Goal: Use online tool/utility

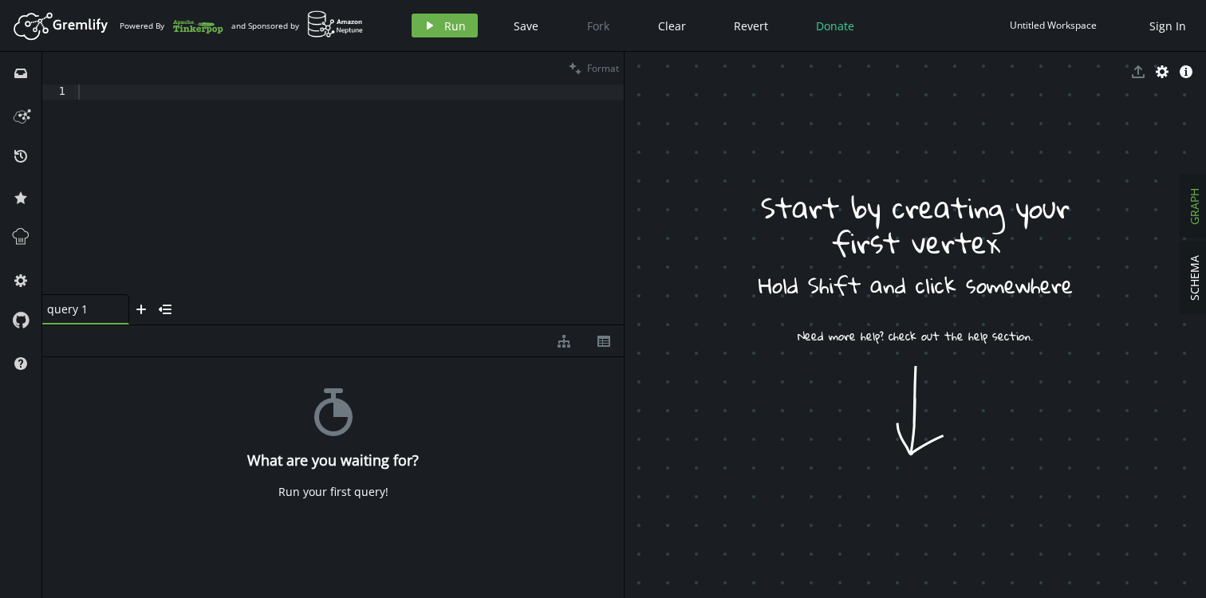
click at [291, 203] on div at bounding box center [349, 205] width 549 height 241
paste textarea ").has('nodeId', within('${input.context.userIds.join("', '")}'))"
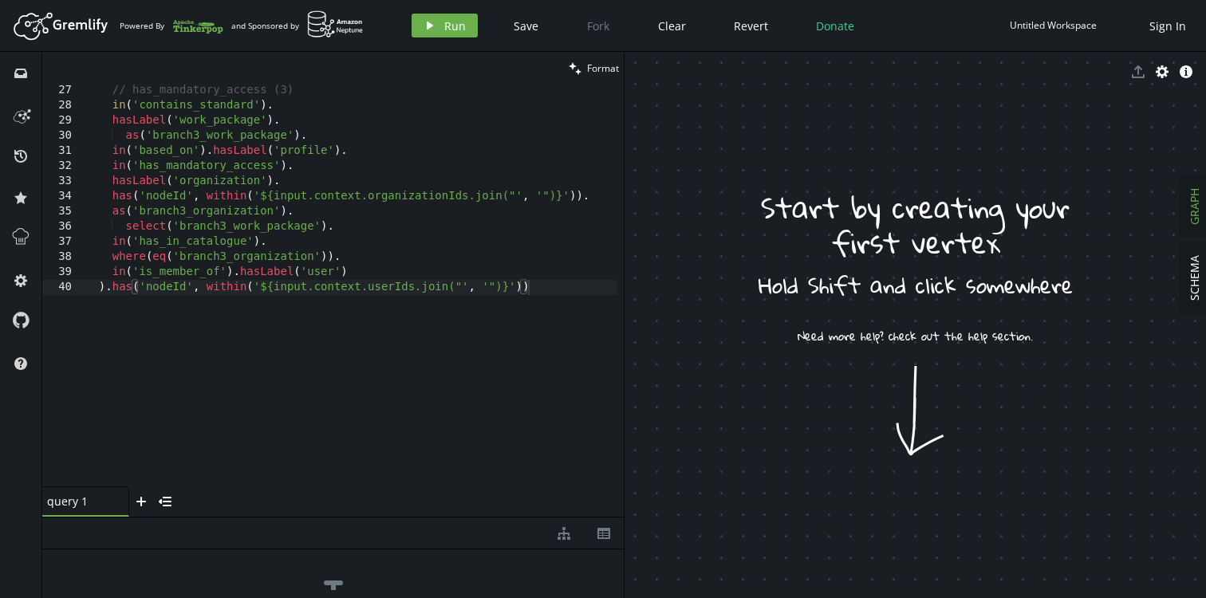
drag, startPoint x: 561, startPoint y: 325, endPoint x: 567, endPoint y: 517, distance: 192.3
click at [567, 517] on div at bounding box center [332, 517] width 581 height 1
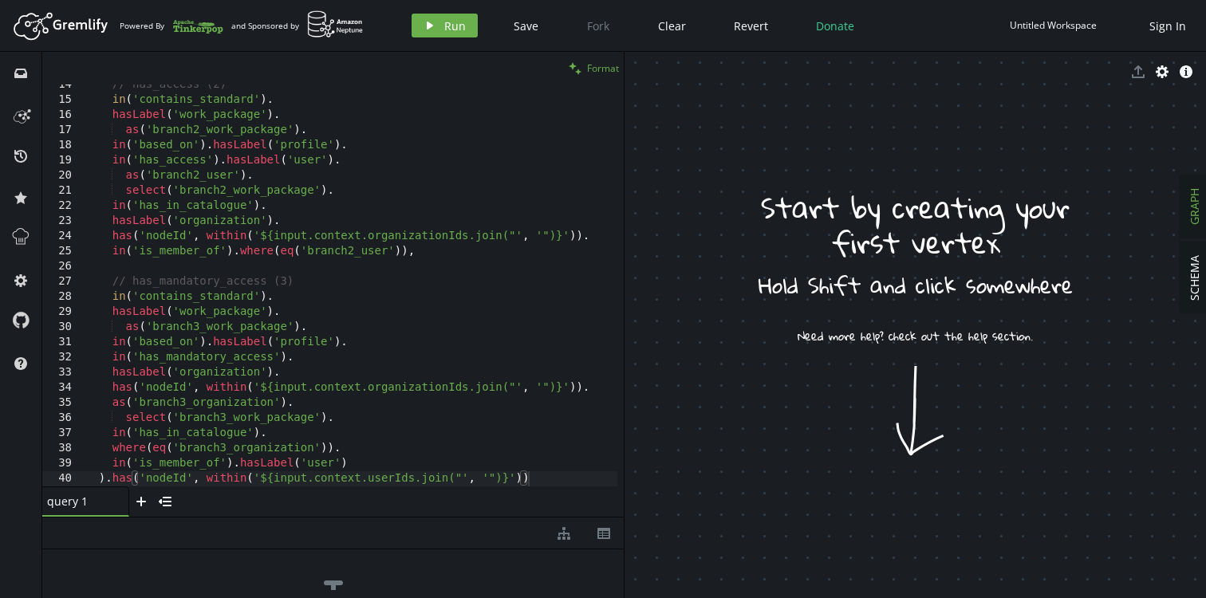
click at [604, 73] on span "Format" at bounding box center [603, 68] width 32 height 14
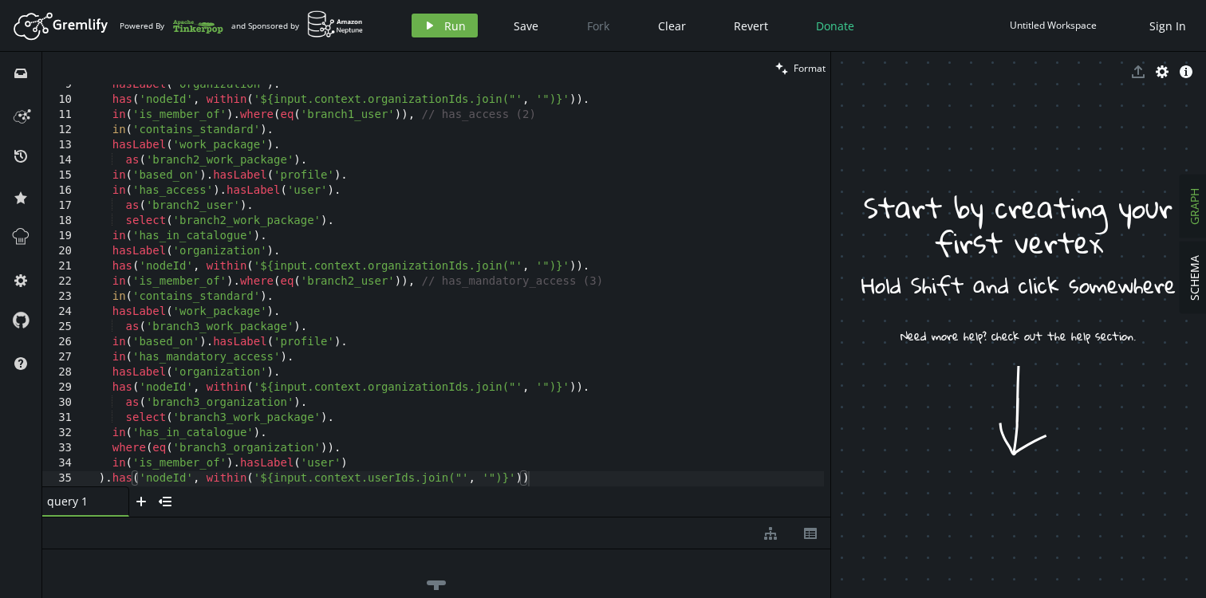
drag, startPoint x: 624, startPoint y: 318, endPoint x: 831, endPoint y: 313, distance: 207.4
click at [831, 313] on div at bounding box center [830, 325] width 1 height 546
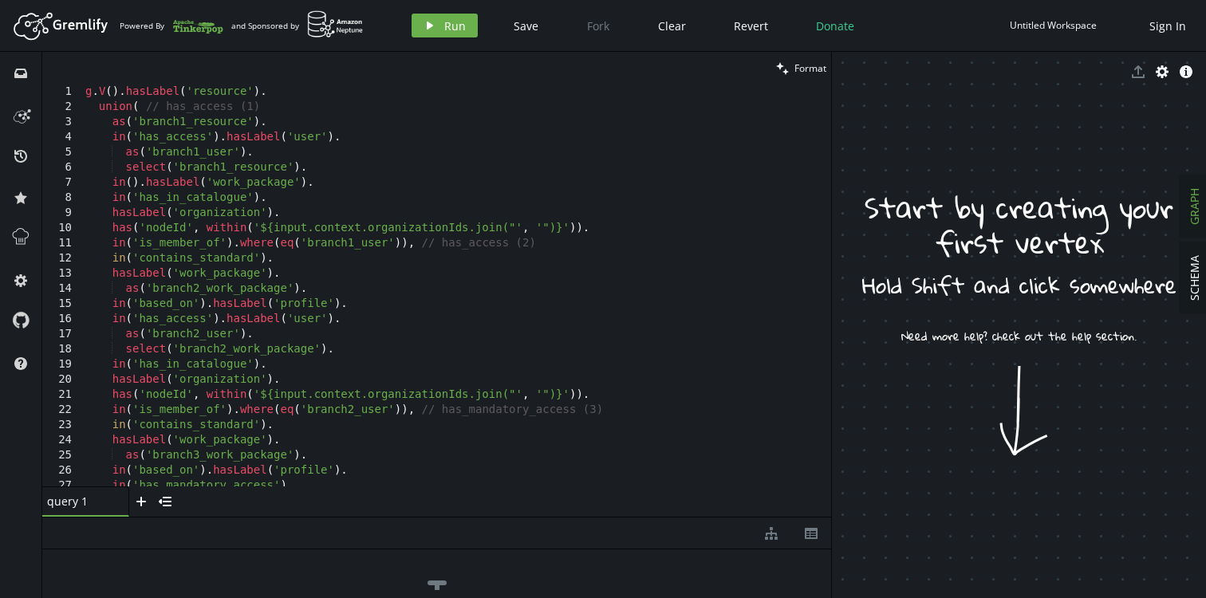
type textarea "in('is_member_of').where(eq('branch1_user')), // has_access (2)"
click at [578, 246] on div "g . V ( ) . hasLabel ( 'resource' ) . union ( // has_access (1) as ( 'branch1_r…" at bounding box center [453, 301] width 742 height 432
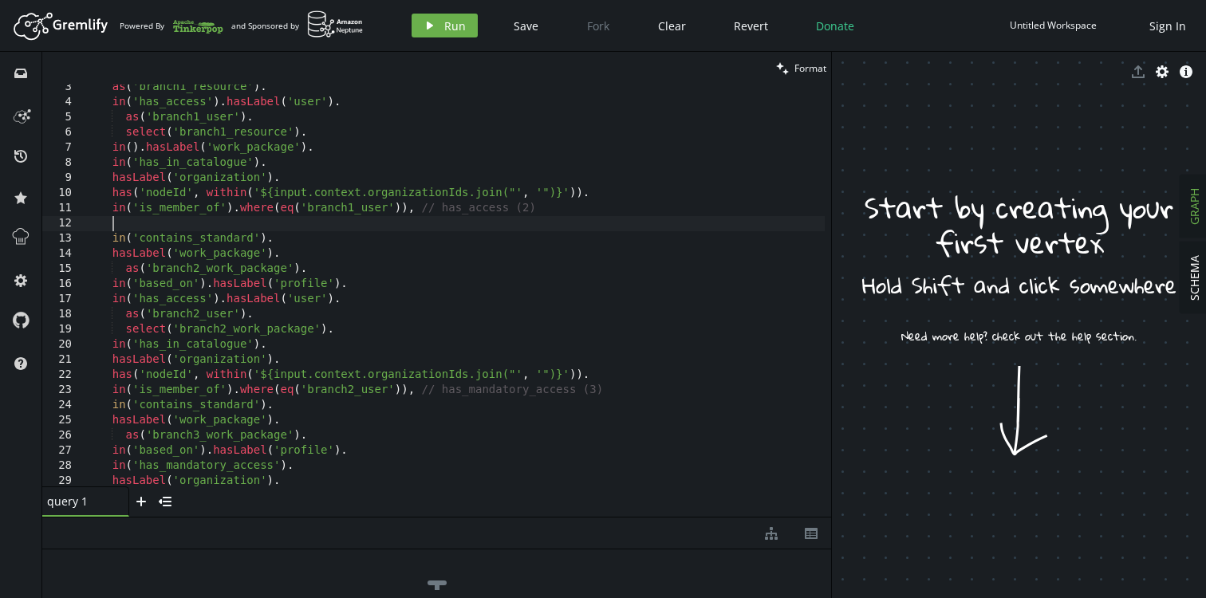
scroll to position [35, 0]
click at [646, 392] on div "as ( 'branch1_resource' ) . in ( 'has_access' ) . hasLabel ( 'user' ) . as ( 'b…" at bounding box center [453, 296] width 742 height 432
type textarea "in('is_member_of').where(eq('branch2_user')), // has_mandatory_access (3)"
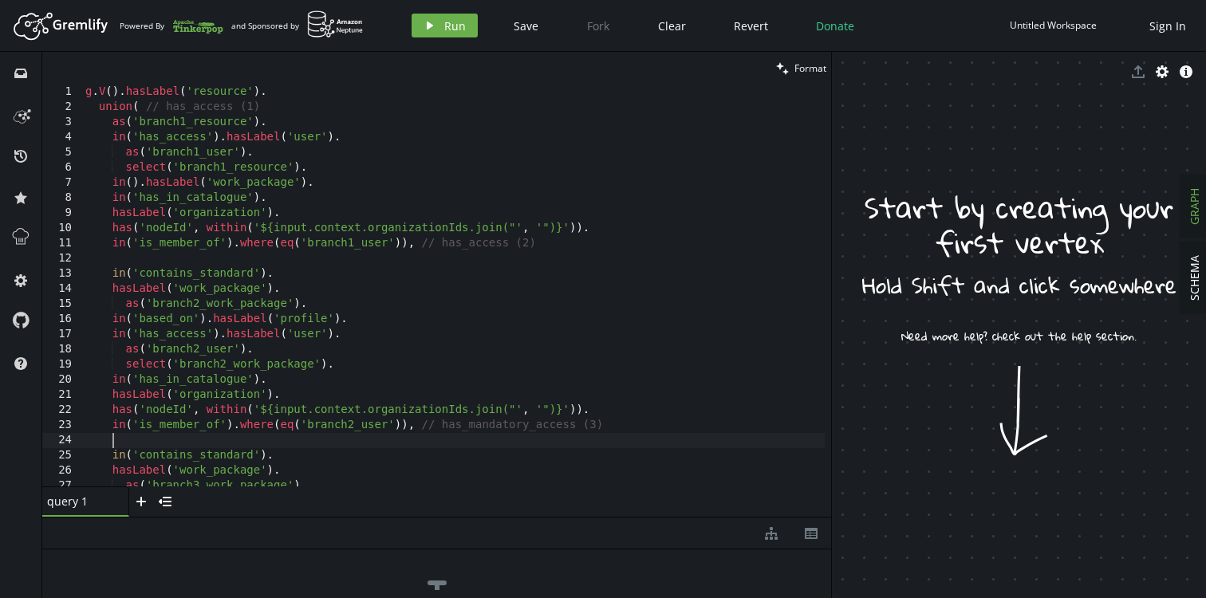
scroll to position [0, 0]
click at [143, 507] on icon "plus" at bounding box center [141, 501] width 13 height 13
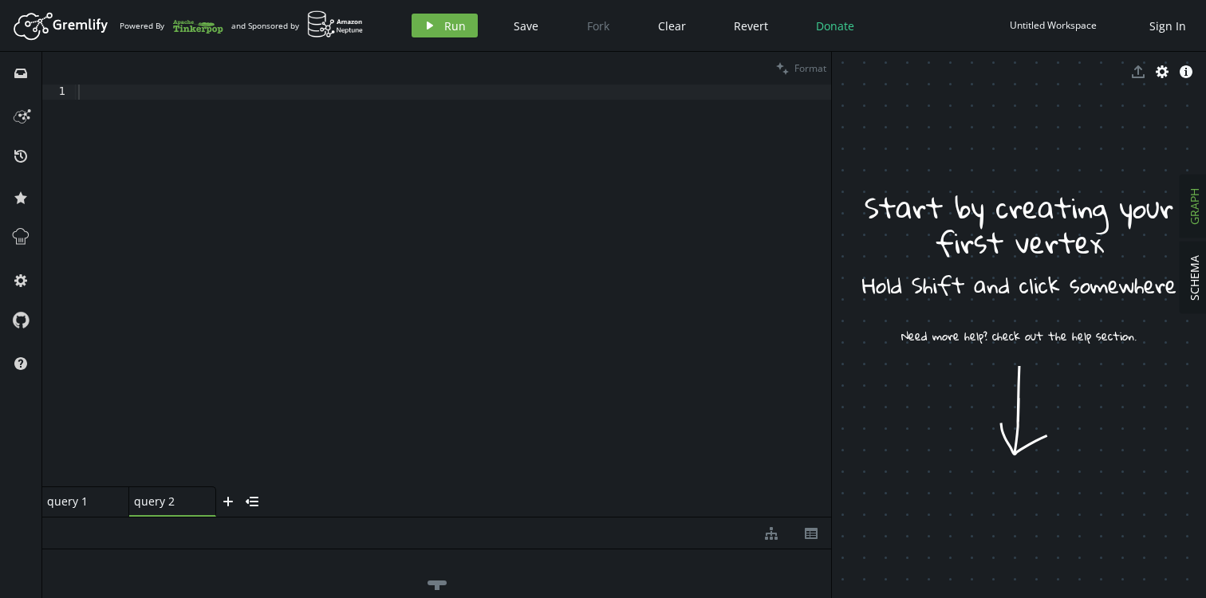
click at [328, 241] on div at bounding box center [453, 301] width 756 height 432
paste textarea
click at [806, 65] on span "Format" at bounding box center [810, 68] width 32 height 14
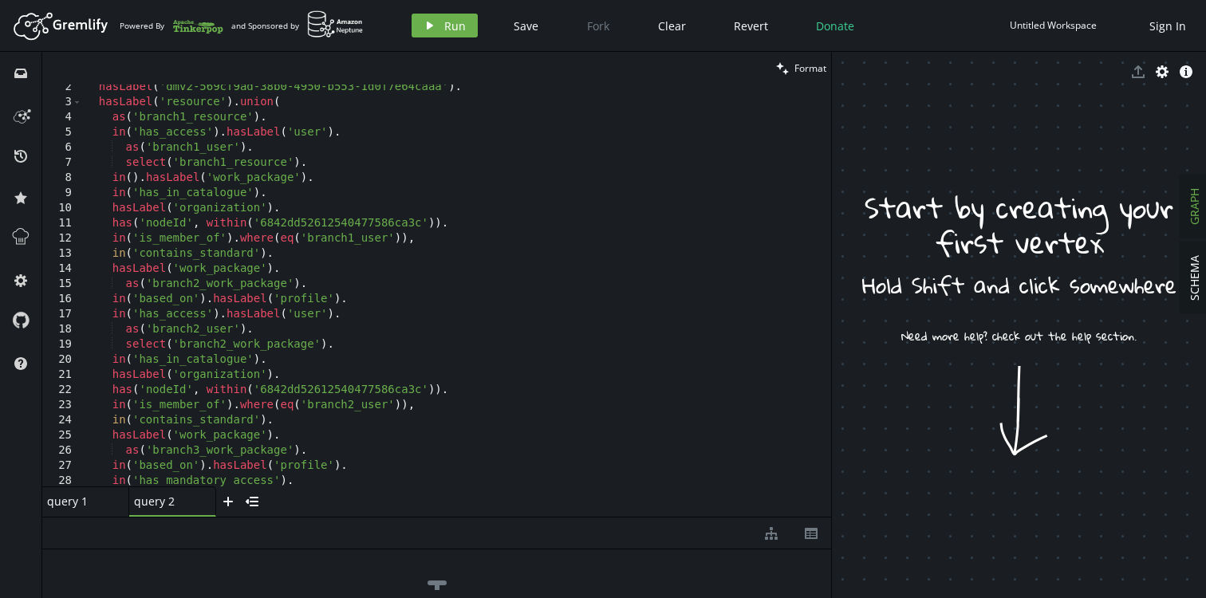
scroll to position [0, 0]
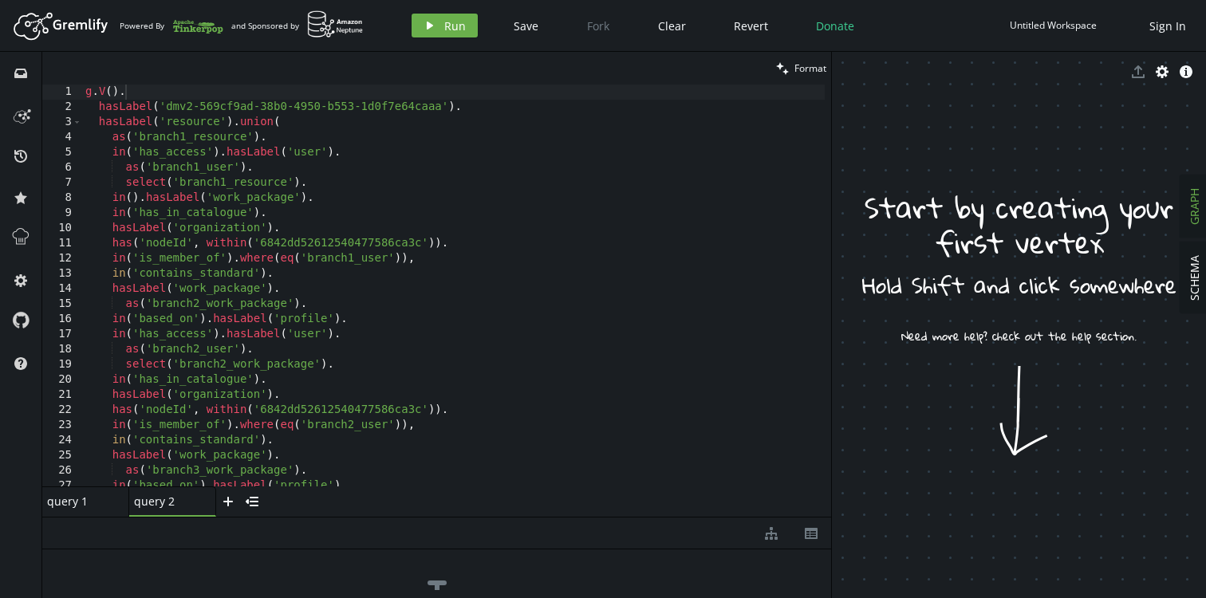
type textarea "in('is_member_of').where(eq('branch1_user')),"
click at [485, 258] on div "g . V ( ) . hasLabel ( 'dmv2-569cf9ad-38b0-4950-b553-1d0f7e64caaa' ) . hasLabel…" at bounding box center [453, 301] width 742 height 432
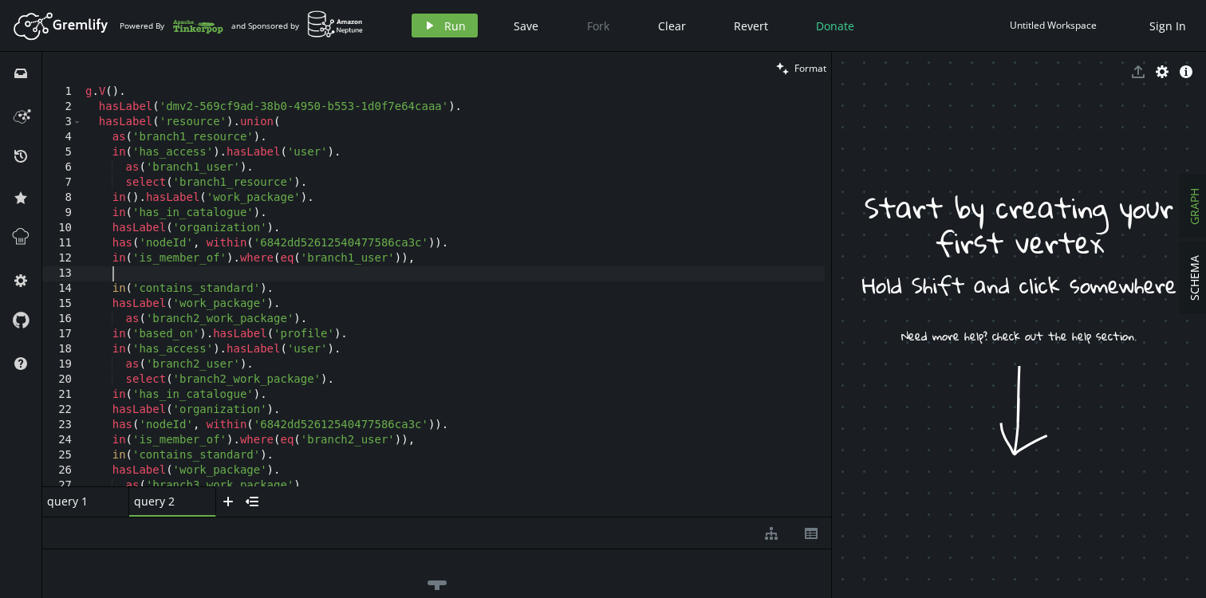
click at [478, 438] on div "g . V ( ) . hasLabel ( 'dmv2-569cf9ad-38b0-4950-b553-1d0f7e64caaa' ) . hasLabel…" at bounding box center [453, 301] width 742 height 432
type textarea "in('is_member_of').where(eq('branch2_user')),"
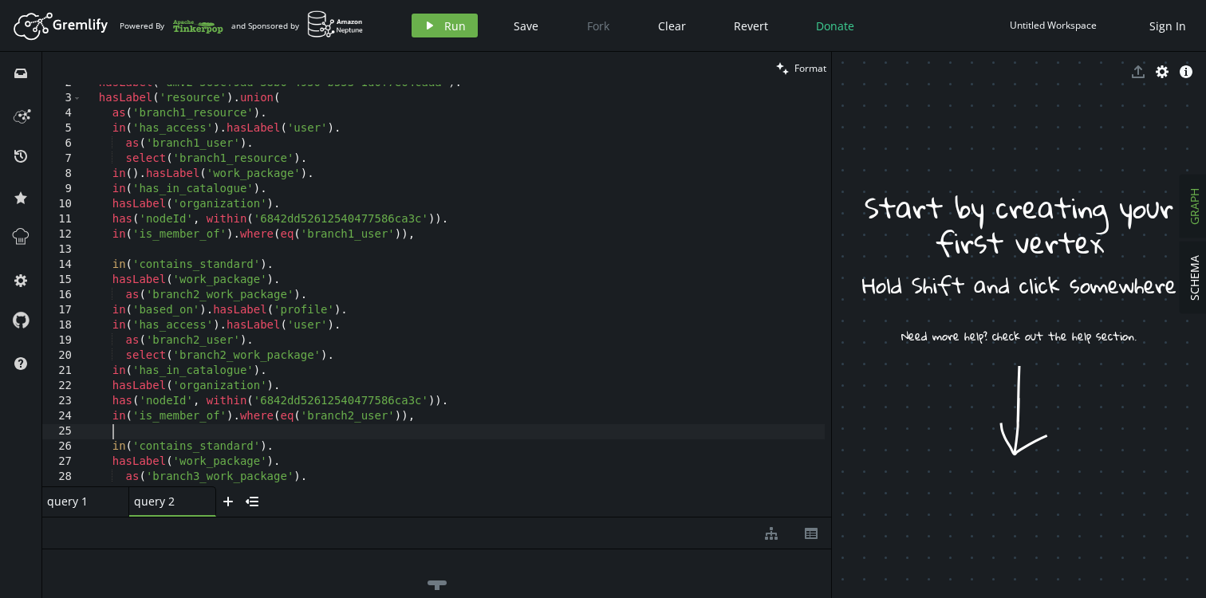
scroll to position [0, 0]
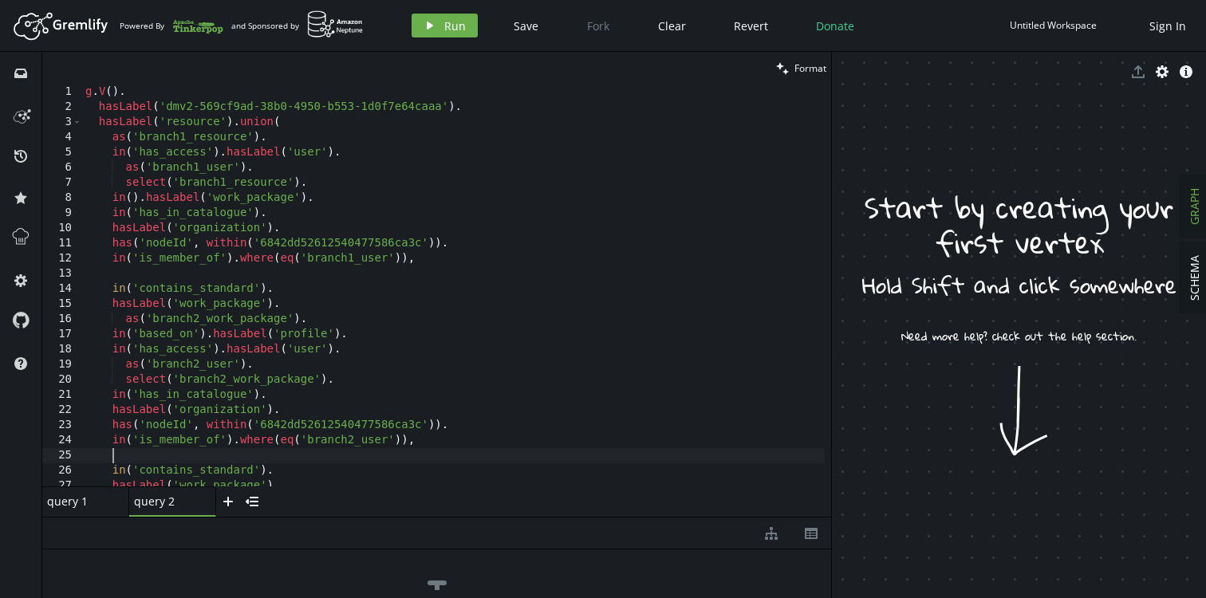
click at [215, 137] on div "g . V ( ) . hasLabel ( 'dmv2-569cf9ad-38b0-4950-b553-1d0f7e64caaa' ) . hasLabel…" at bounding box center [453, 301] width 742 height 432
click at [331, 243] on div "g . V ( ) . hasLabel ( 'dmv2-569cf9ad-38b0-4950-b553-1d0f7e64caaa' ) . hasLabel…" at bounding box center [453, 301] width 742 height 432
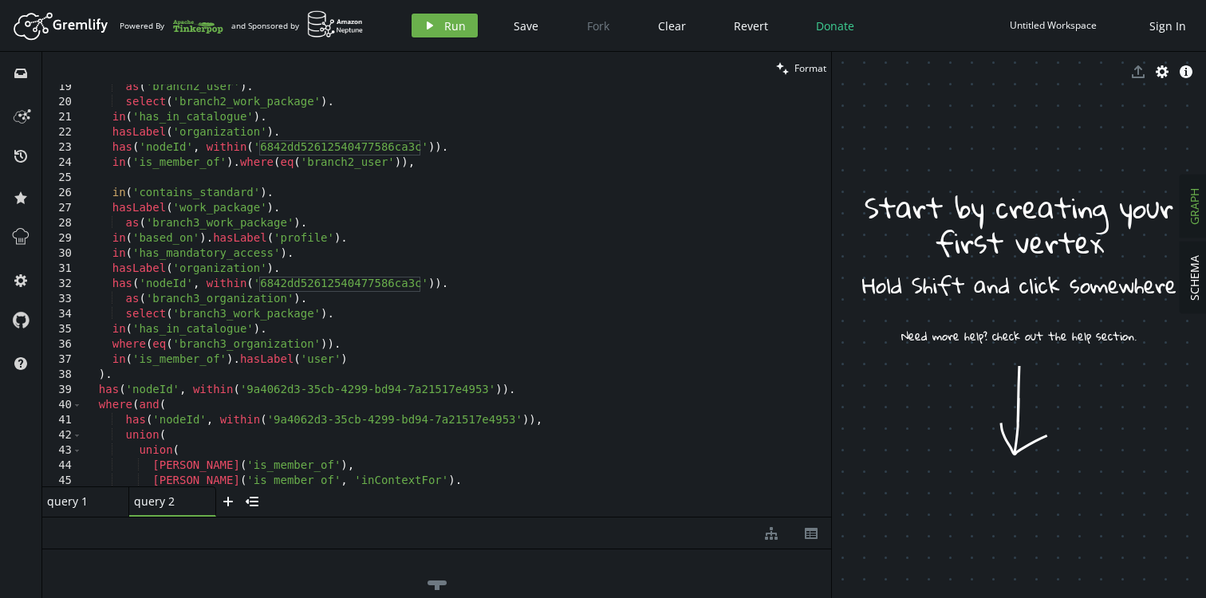
scroll to position [278, 0]
click at [525, 394] on div "as ( 'branch2_user' ) . select ( 'branch2_work_package' ) . in ( 'has_in_catalo…" at bounding box center [453, 296] width 742 height 432
click at [105, 378] on div "as ( 'branch2_user' ) . select ( 'branch2_work_package' ) . in ( 'has_in_catalo…" at bounding box center [453, 296] width 742 height 432
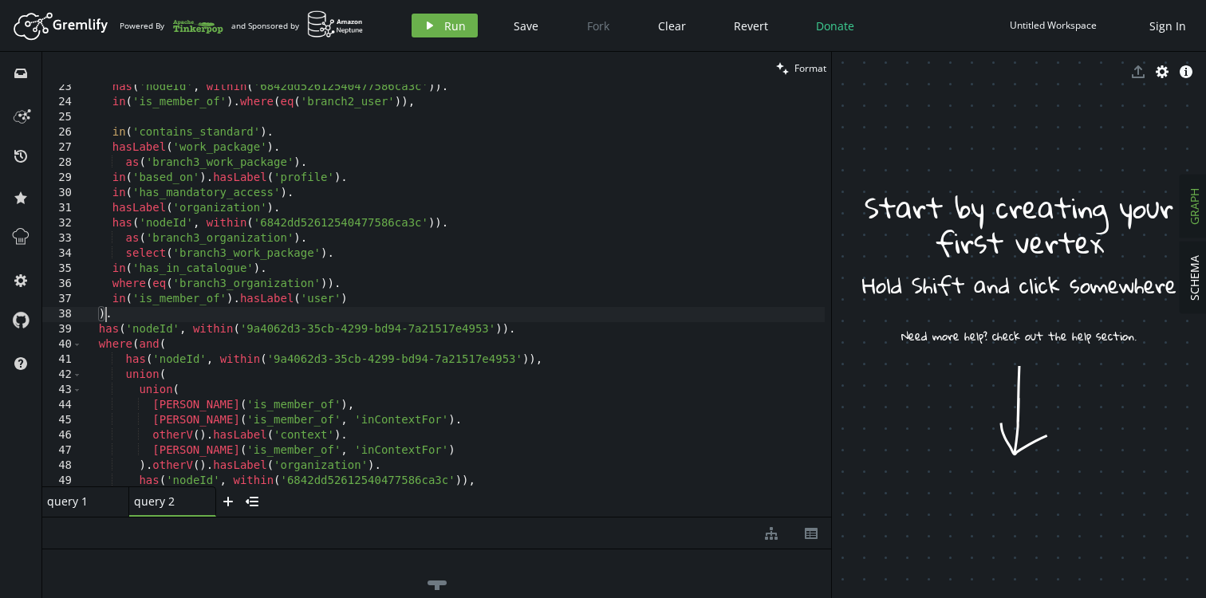
scroll to position [339, 0]
drag, startPoint x: 246, startPoint y: 330, endPoint x: 487, endPoint y: 331, distance: 241.6
click at [487, 331] on div "has ( 'nodeId' , within ( '6842dd52612540477586ca3c' )) . in ( 'is_member_of' )…" at bounding box center [453, 295] width 742 height 432
click at [411, 287] on div "has ( 'nodeId' , within ( '6842dd52612540477586ca3c' )) . in ( 'is_member_of' )…" at bounding box center [453, 295] width 742 height 432
click at [273, 297] on div "has ( 'nodeId' , within ( '6842dd52612540477586ca3c' )) . in ( 'is_member_of' )…" at bounding box center [453, 295] width 742 height 432
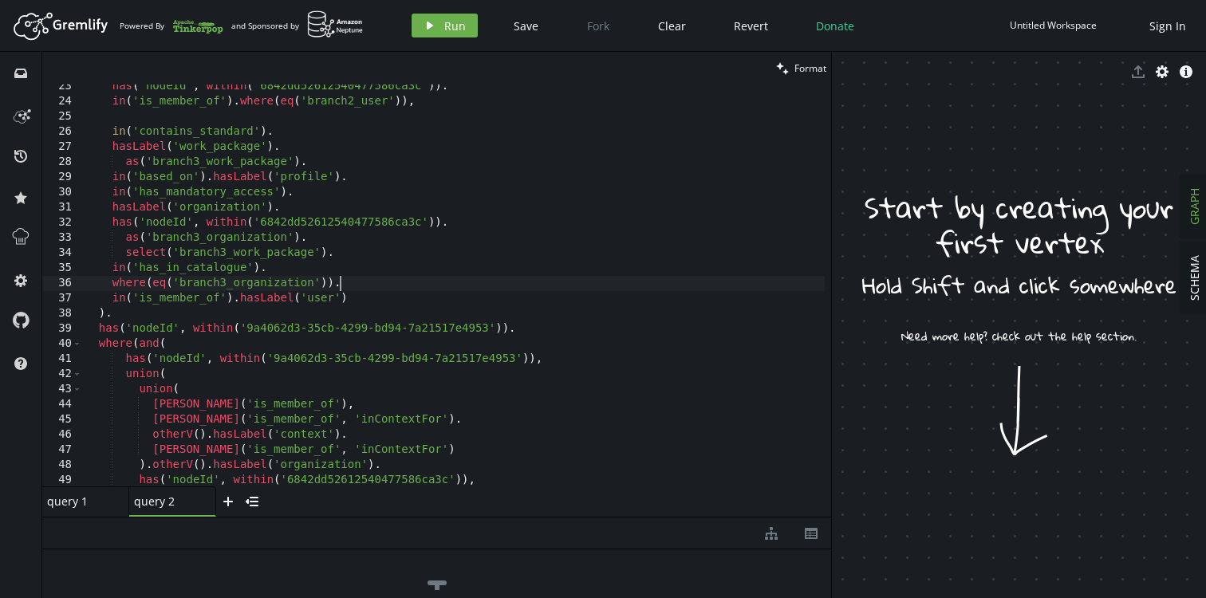
type textarea "in('is_member_of').hasLabel('user')"
click at [273, 297] on div "has ( 'nodeId' , within ( '6842dd52612540477586ca3c' )) . in ( 'is_member_of' )…" at bounding box center [453, 295] width 742 height 432
click at [313, 296] on div "has ( 'nodeId' , within ( '6842dd52612540477586ca3c' )) . in ( 'is_member_of' )…" at bounding box center [453, 295] width 742 height 432
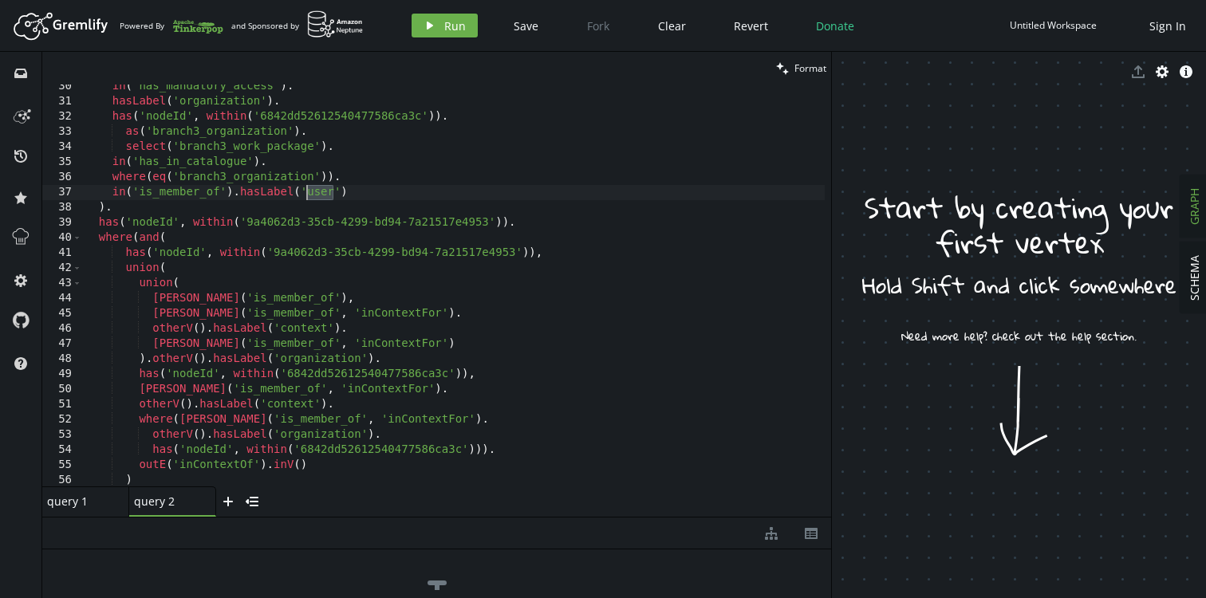
scroll to position [446, 0]
click at [229, 506] on icon "plus" at bounding box center [228, 501] width 13 height 13
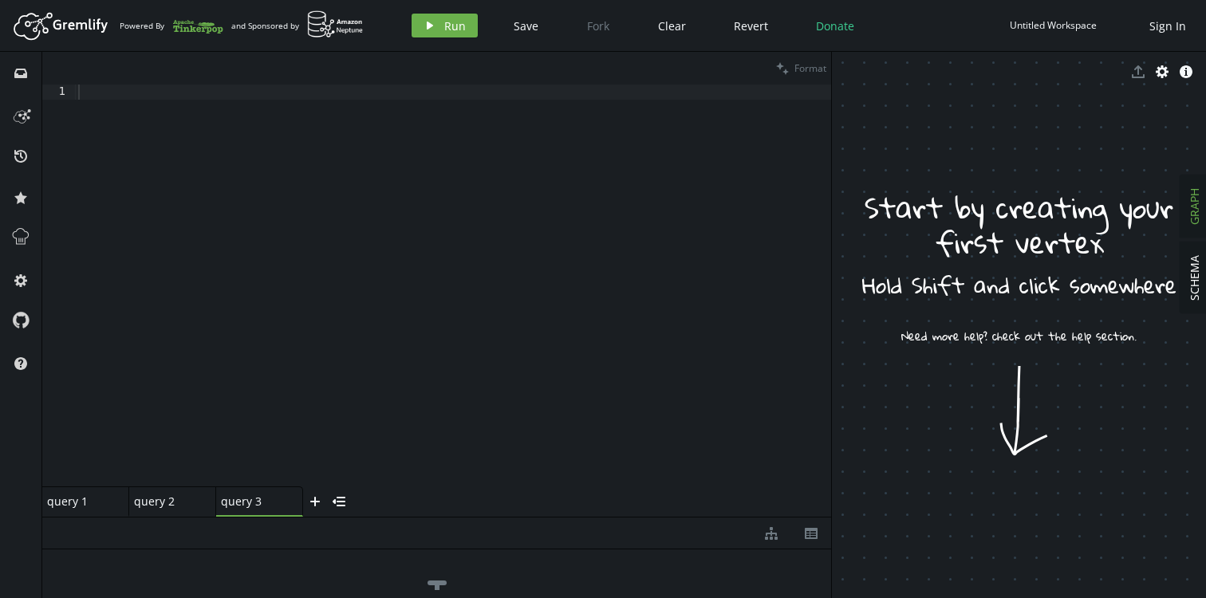
scroll to position [0, 0]
click at [411, 151] on div at bounding box center [453, 301] width 756 height 432
paste textarea
click at [799, 61] on span "Format" at bounding box center [810, 68] width 32 height 14
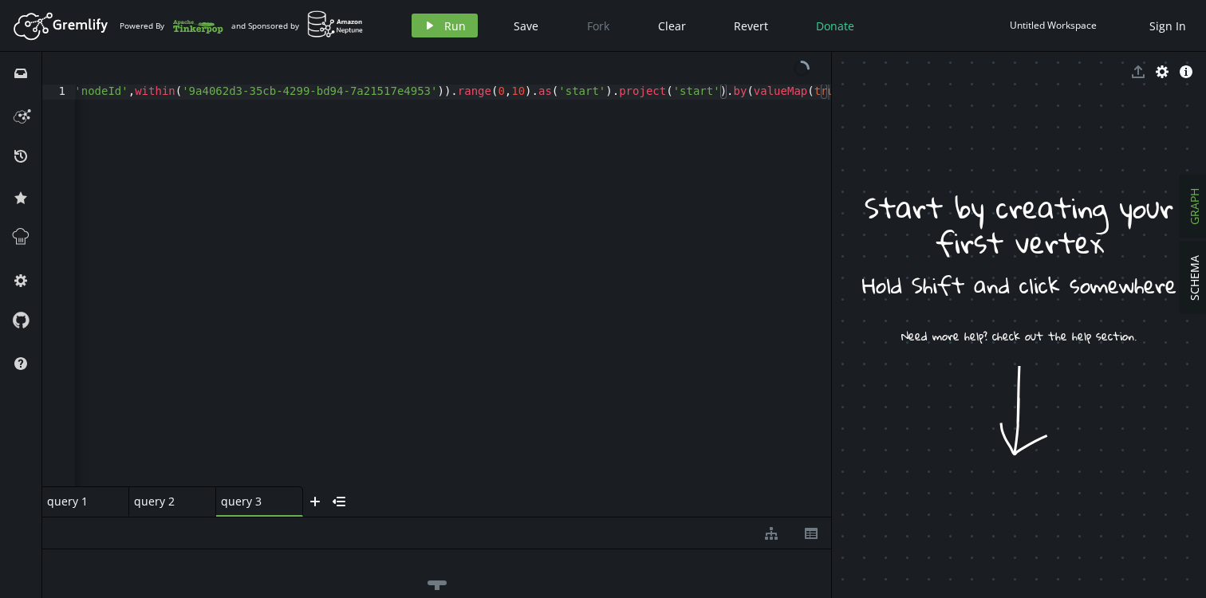
scroll to position [204, 0]
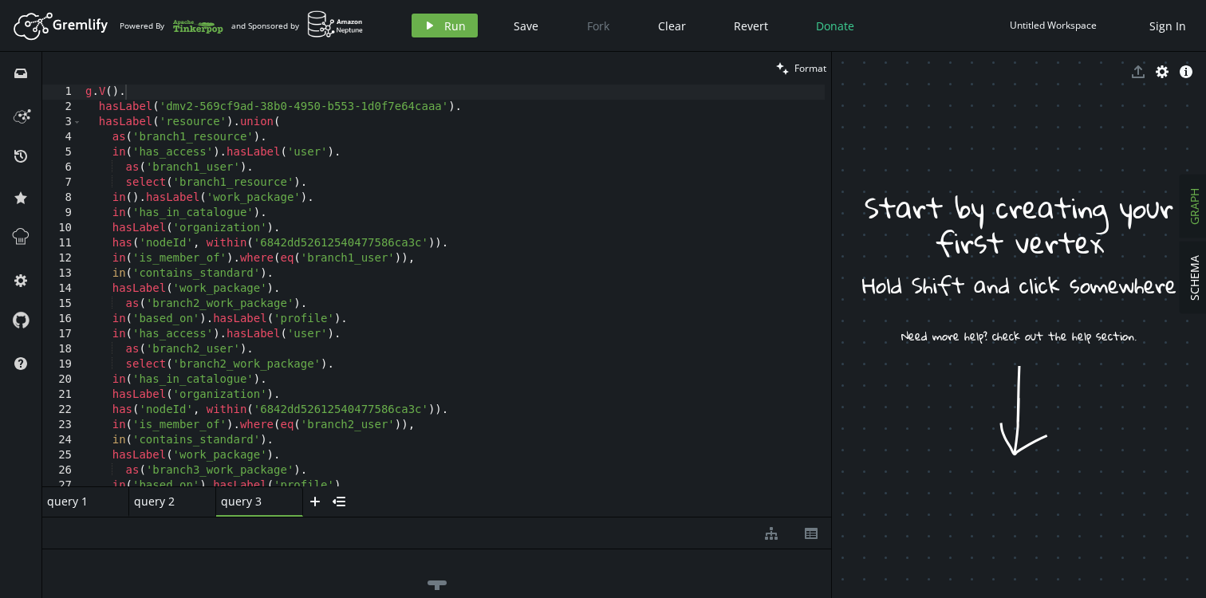
type textarea "in('is_member_of').where(eq('branch1_user')),"
click at [506, 253] on div "g . V ( ) . hasLabel ( 'dmv2-569cf9ad-38b0-4950-b553-1d0f7e64caaa' ) . hasLabel…" at bounding box center [453, 301] width 742 height 432
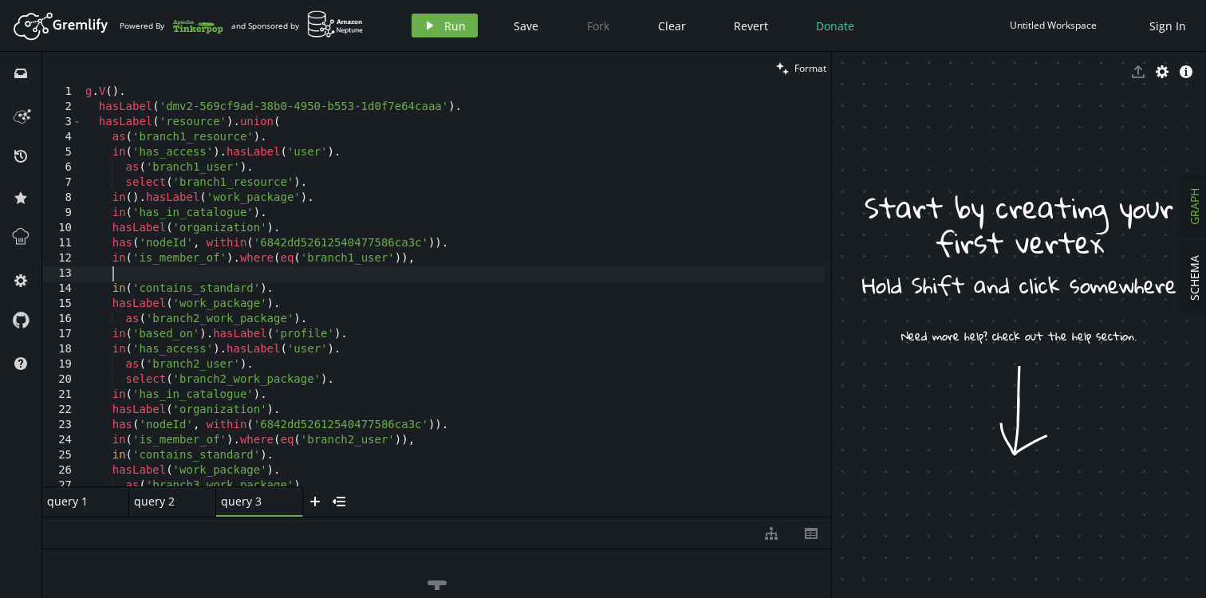
click at [467, 445] on div "g . V ( ) . hasLabel ( 'dmv2-569cf9ad-38b0-4950-b553-1d0f7e64caaa' ) . hasLabel…" at bounding box center [453, 301] width 742 height 432
type textarea "in('is_member_of').where(eq('branch2_user')),"
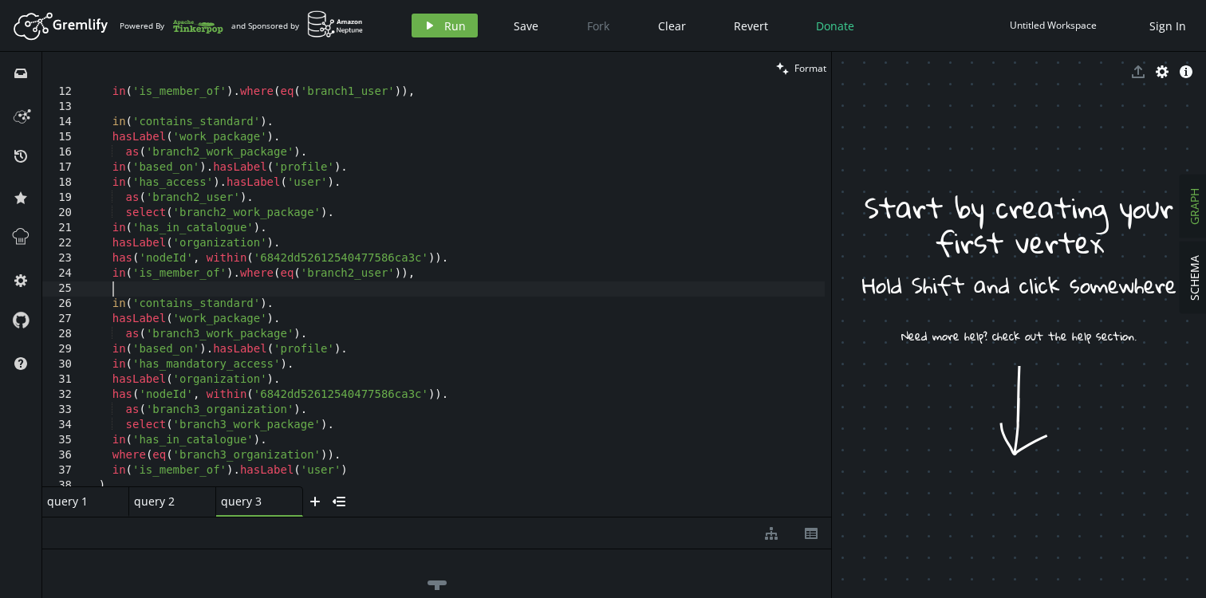
scroll to position [0, 0]
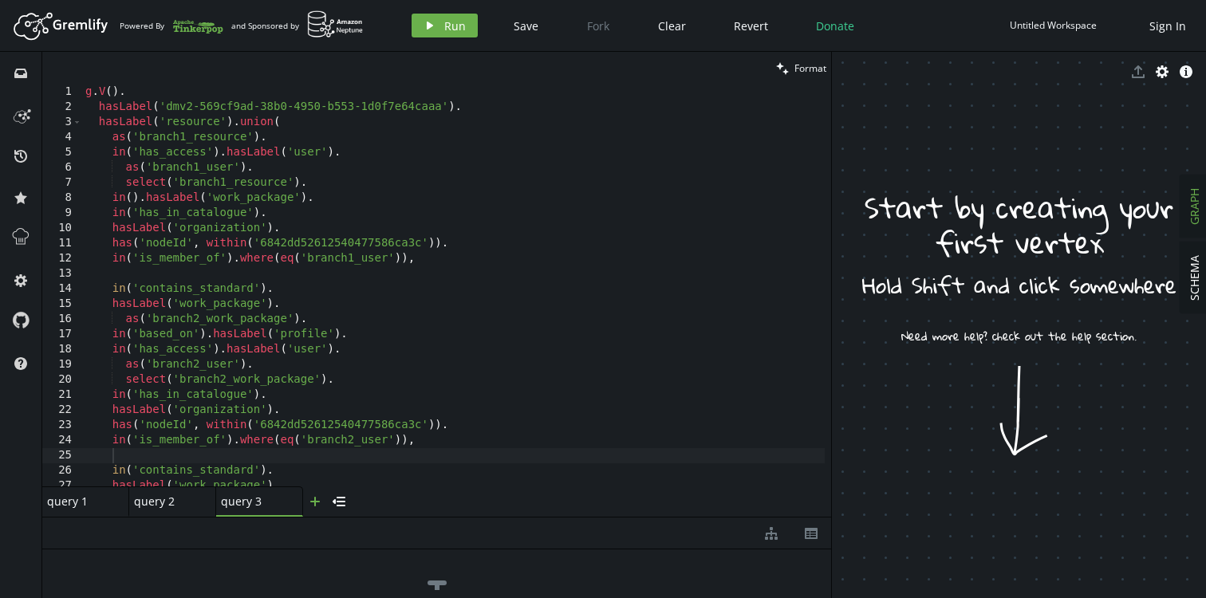
click at [316, 500] on icon "plus" at bounding box center [315, 501] width 13 height 13
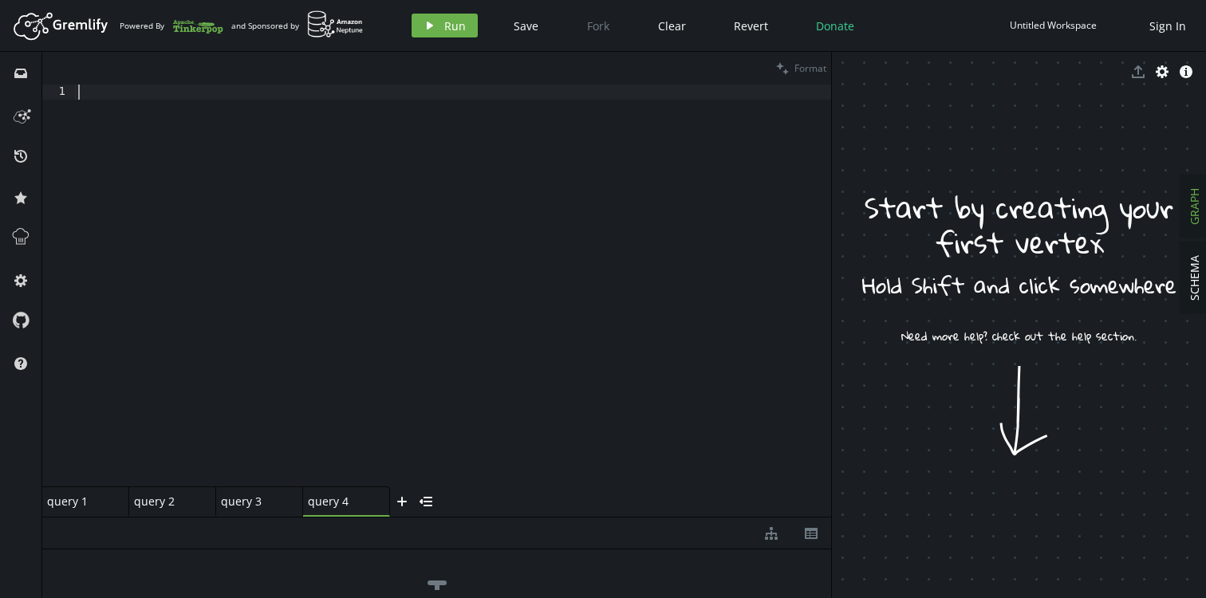
click at [400, 246] on div at bounding box center [453, 301] width 756 height 432
paste textarea ")"
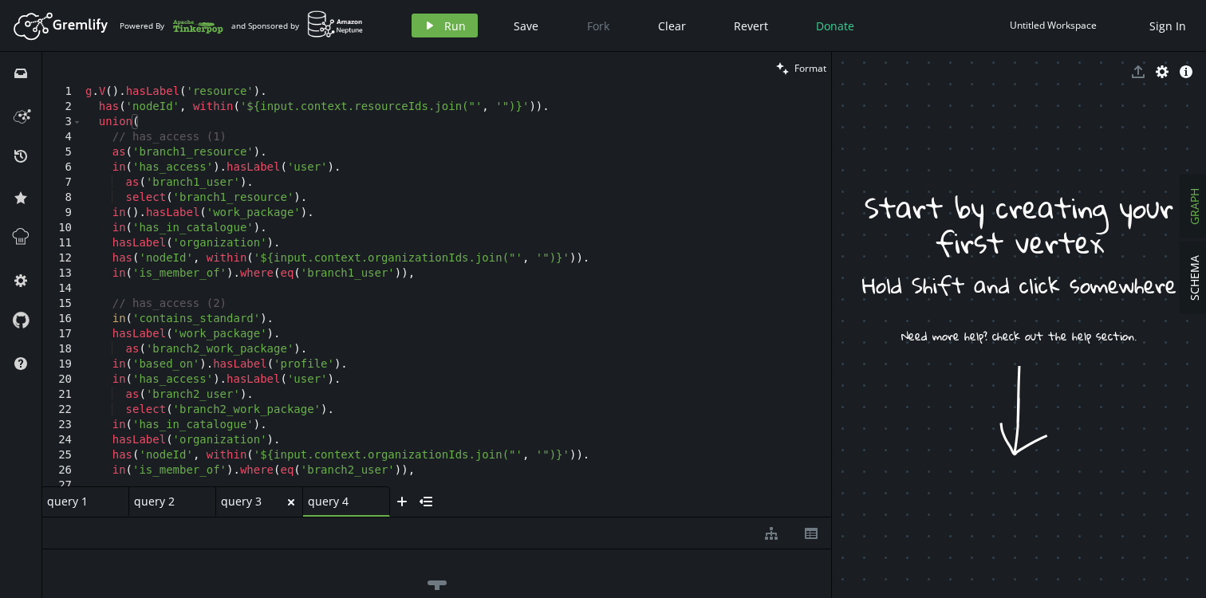
click at [246, 500] on div "query 3" at bounding box center [253, 501] width 64 height 15
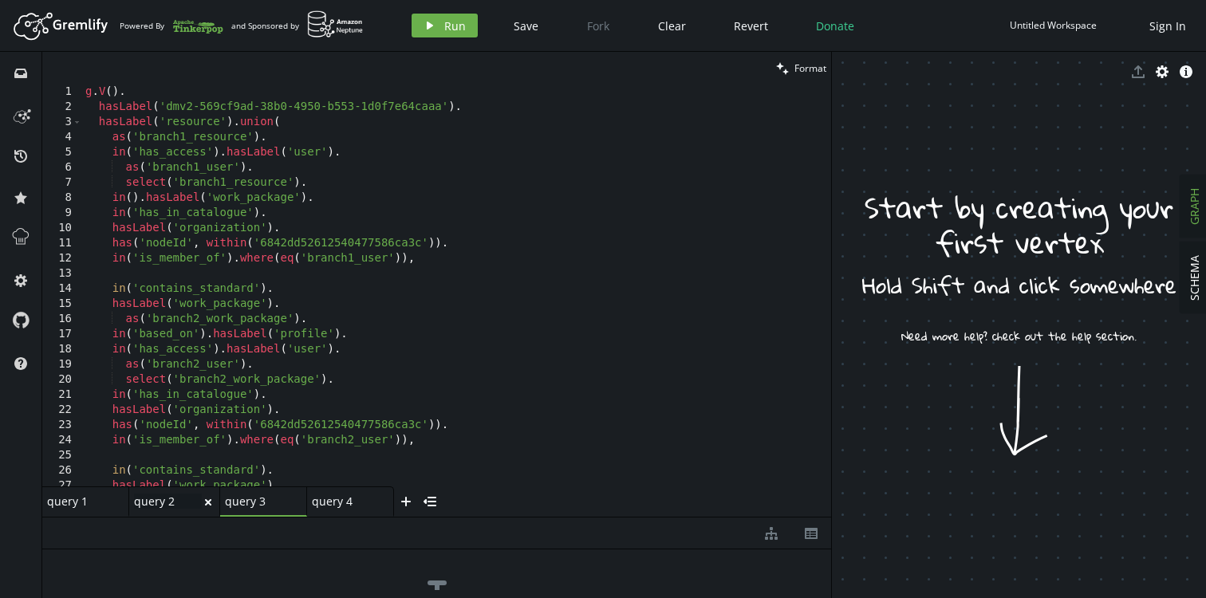
click at [163, 503] on div "query 2 query 2" at bounding box center [168, 501] width 68 height 15
click at [77, 506] on div "query 1" at bounding box center [79, 501] width 64 height 15
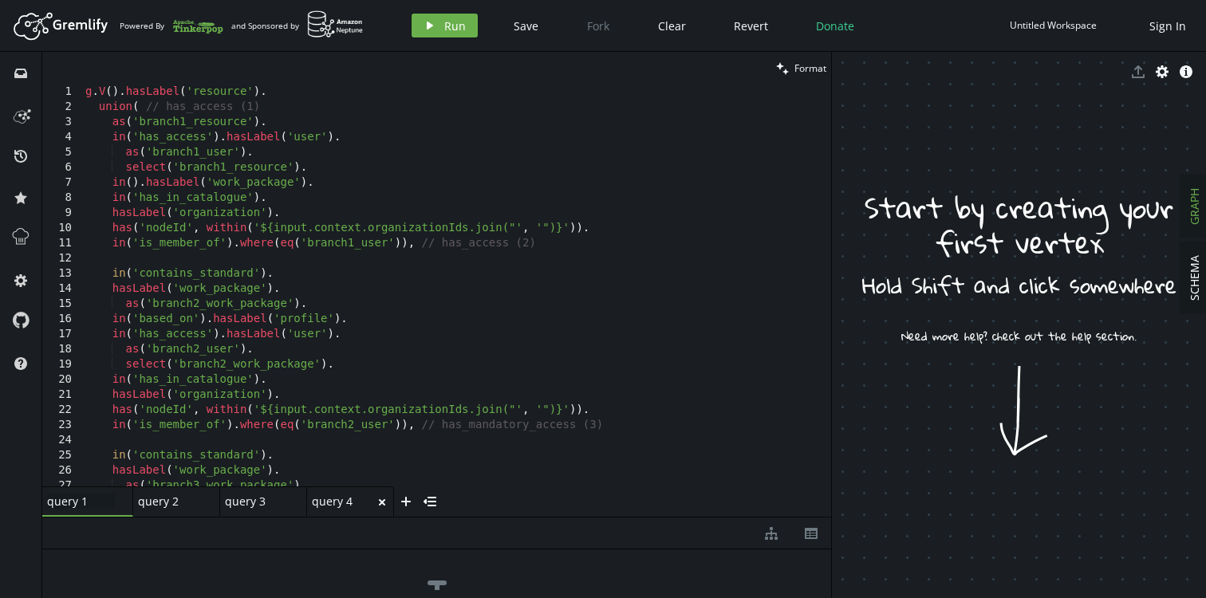
click at [344, 497] on div "query 4" at bounding box center [344, 501] width 64 height 15
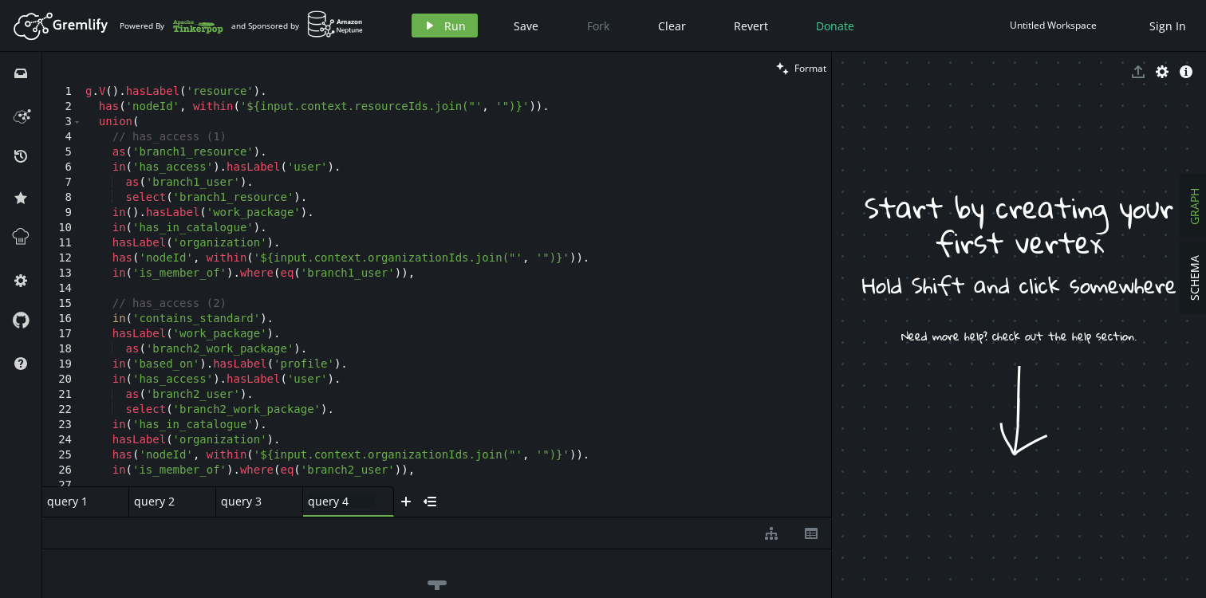
click at [66, 510] on div "query 1 small-cross" at bounding box center [85, 501] width 87 height 30
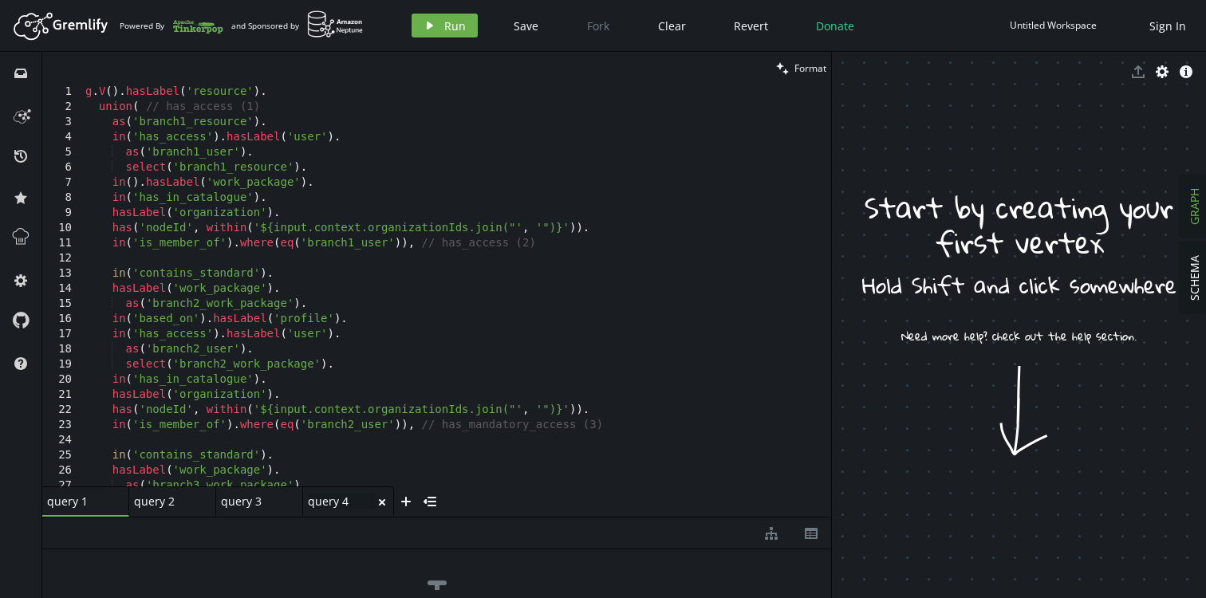
click at [341, 500] on div "query 4 query 4" at bounding box center [342, 501] width 68 height 15
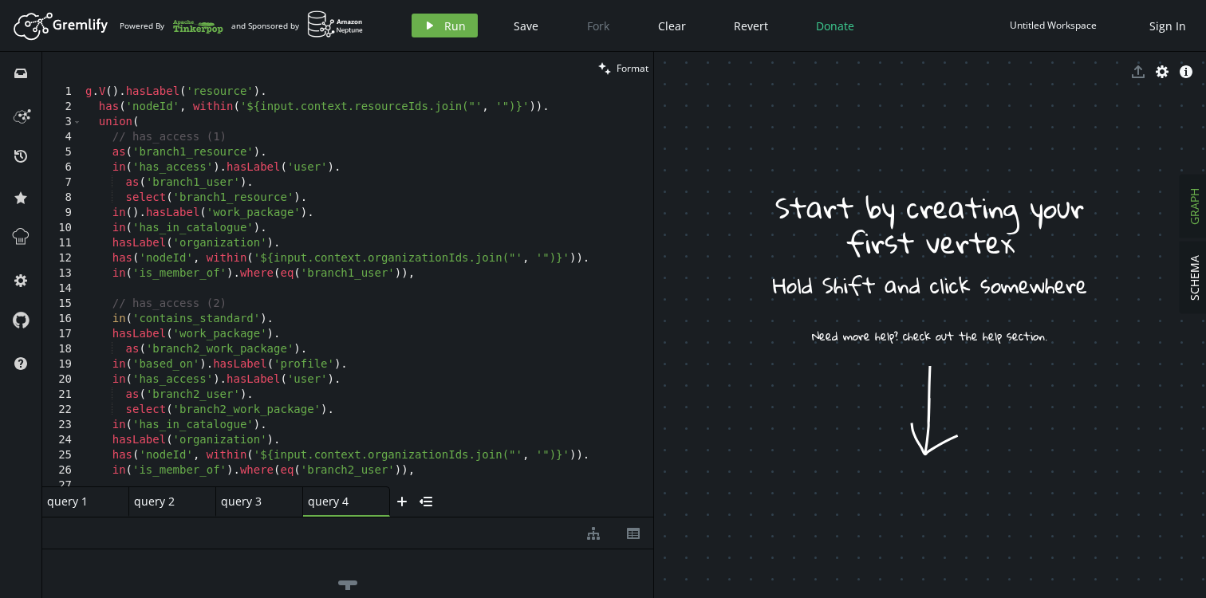
drag, startPoint x: 831, startPoint y: 271, endPoint x: 653, endPoint y: 279, distance: 178.0
click at [653, 279] on div at bounding box center [653, 325] width 1 height 546
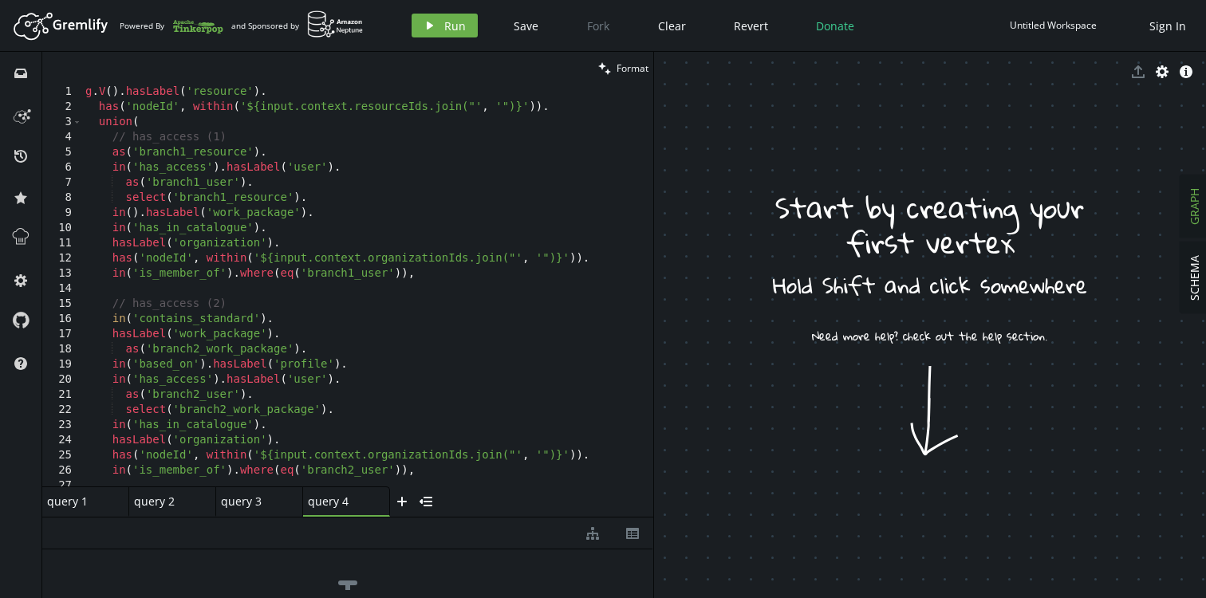
click at [610, 333] on div "g . V ( ) . hasLabel ( 'resource' ) . has ( 'nodeId' , within ( '${input.contex…" at bounding box center [364, 301] width 565 height 432
click at [351, 276] on div "g . V ( ) . hasLabel ( 'resource' ) . has ( 'nodeId' , within ( '${input.contex…" at bounding box center [364, 301] width 565 height 432
click at [474, 272] on div "g . V ( ) . hasLabel ( 'resource' ) . has ( 'nodeId' , within ( '${input.contex…" at bounding box center [364, 301] width 565 height 432
click at [352, 178] on div "g . V ( ) . hasLabel ( 'resource' ) . has ( 'nodeId' , within ( '${input.contex…" at bounding box center [364, 301] width 565 height 432
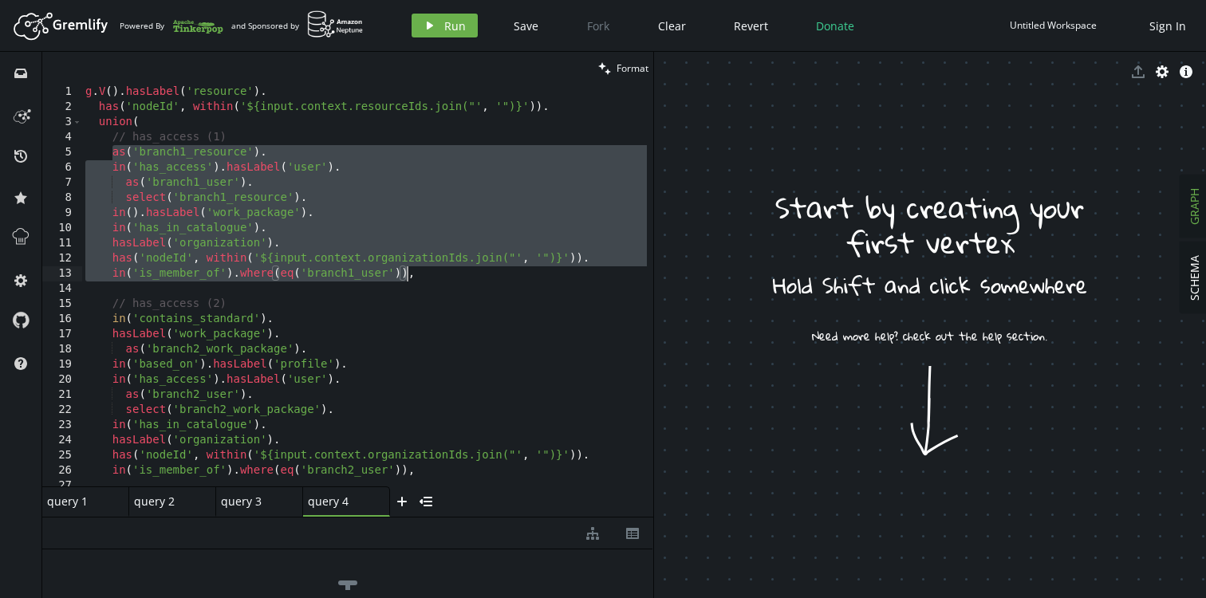
drag, startPoint x: 110, startPoint y: 152, endPoint x: 407, endPoint y: 273, distance: 320.5
click at [407, 273] on div "g . V ( ) . hasLabel ( 'resource' ) . has ( 'nodeId' , within ( '${input.contex…" at bounding box center [364, 301] width 565 height 432
click at [415, 321] on div "g . V ( ) . hasLabel ( 'resource' ) . has ( 'nodeId' , within ( '${input.contex…" at bounding box center [364, 301] width 565 height 432
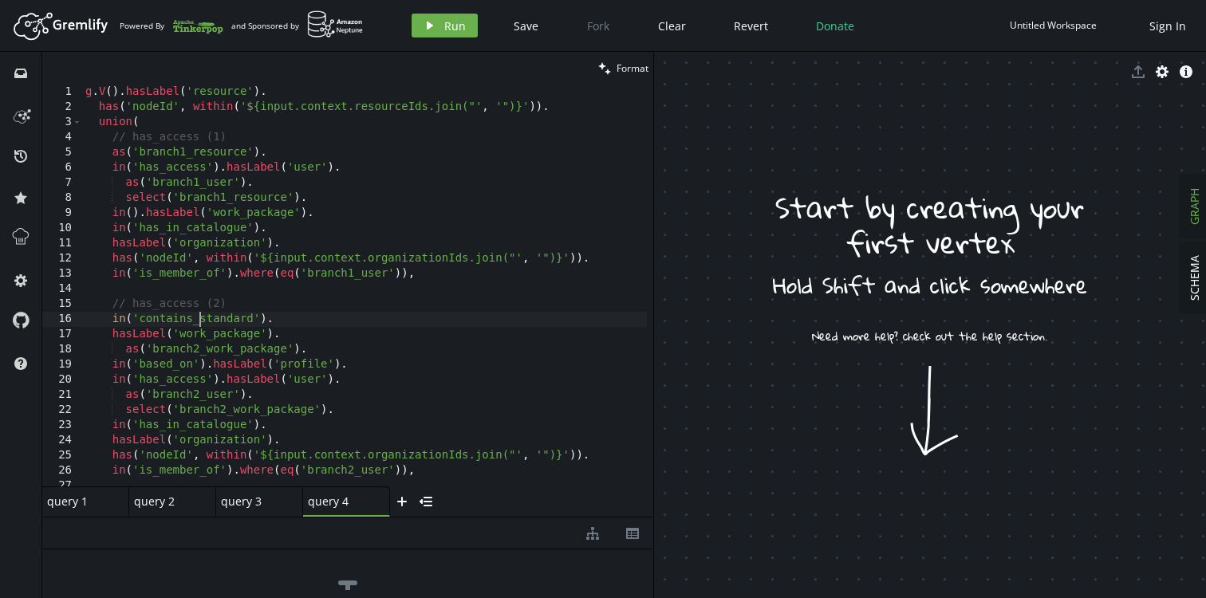
click at [199, 322] on div "g . V ( ) . hasLabel ( 'resource' ) . has ( 'nodeId' , within ( '${input.contex…" at bounding box center [364, 301] width 565 height 432
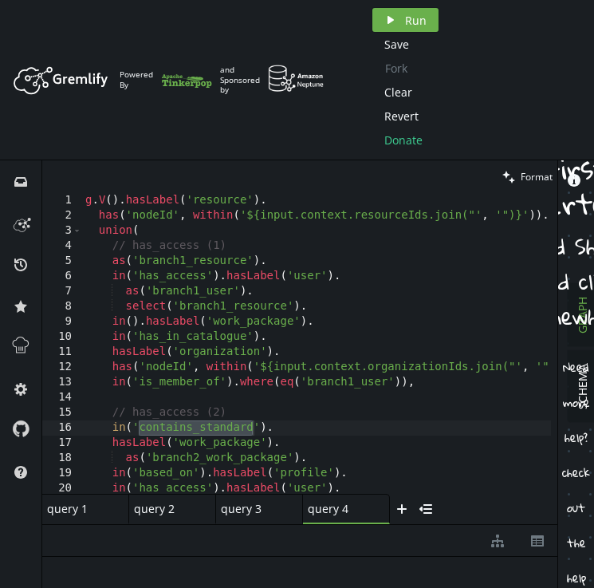
drag, startPoint x: 332, startPoint y: 349, endPoint x: 557, endPoint y: 341, distance: 225.9
click at [557, 341] on div at bounding box center [557, 373] width 1 height 427
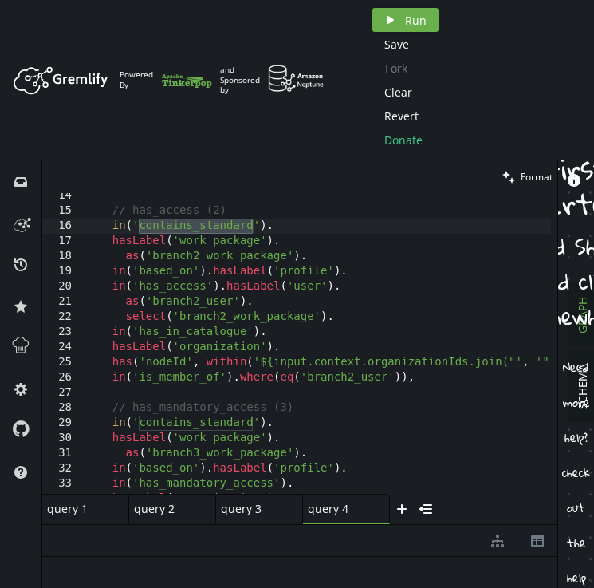
scroll to position [202, 0]
click at [204, 226] on div "// has_access (2) in ( 'contains_standard' ) . hasLabel ( 'work_package' ) . as…" at bounding box center [336, 350] width 509 height 325
click at [174, 274] on div "// has_access (2) in ( 'contains_standard' ) . hasLabel ( 'work_package' ) . as…" at bounding box center [336, 350] width 509 height 325
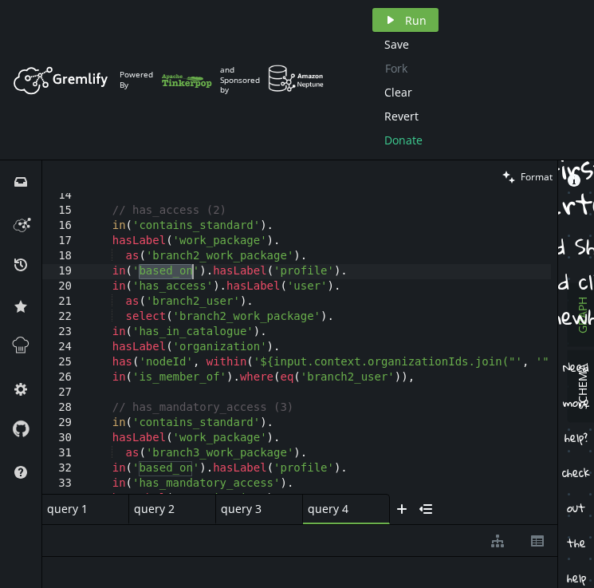
click at [209, 332] on div "// has_access (2) in ( 'contains_standard' ) . hasLabel ( 'work_package' ) . as…" at bounding box center [336, 350] width 509 height 325
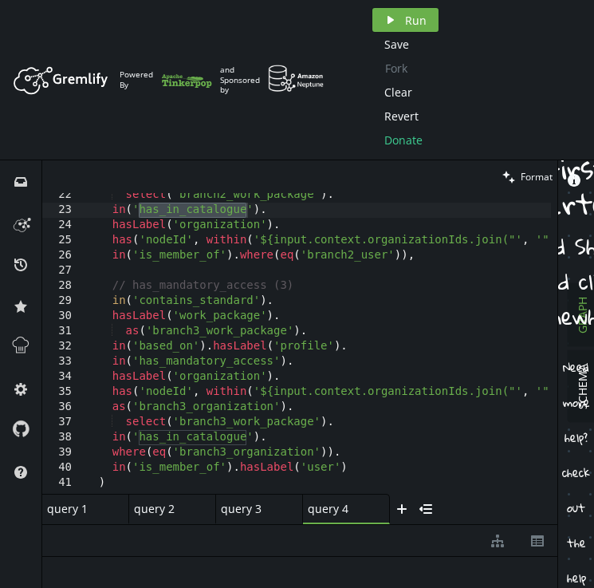
scroll to position [327, 0]
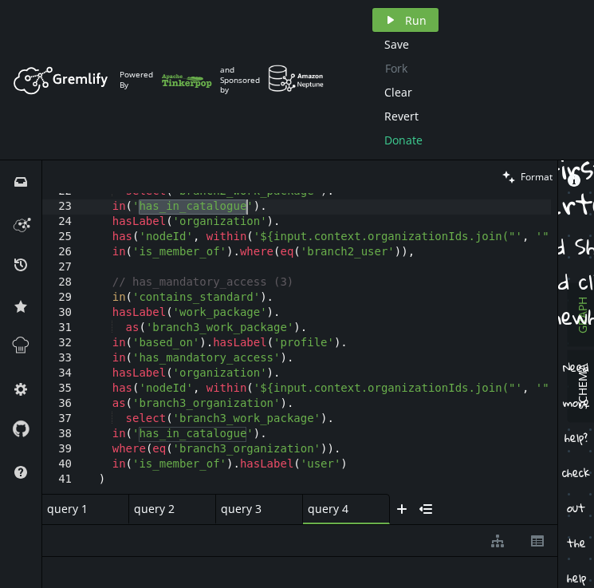
click at [202, 297] on div "select ( 'branch2_work_package' ) . in ( 'has_in_catalogue' ) . hasLabel ( 'org…" at bounding box center [336, 346] width 509 height 325
click at [169, 346] on div "select ( 'branch2_work_package' ) . in ( 'has_in_catalogue' ) . hasLabel ( 'org…" at bounding box center [336, 346] width 509 height 325
click at [219, 360] on div "select ( 'branch2_work_package' ) . in ( 'has_in_catalogue' ) . hasLabel ( 'org…" at bounding box center [336, 346] width 509 height 325
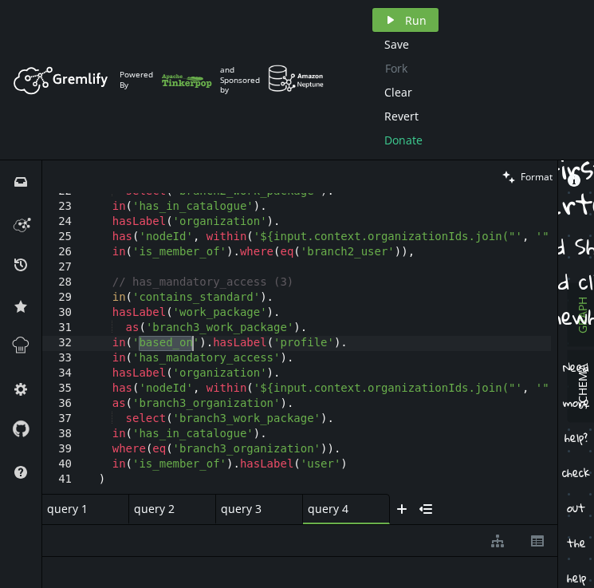
click at [219, 360] on div "select ( 'branch2_work_package' ) . in ( 'has_in_catalogue' ) . hasLabel ( 'org…" at bounding box center [336, 346] width 509 height 325
click at [213, 436] on div "select ( 'branch2_work_package' ) . in ( 'has_in_catalogue' ) . hasLabel ( 'org…" at bounding box center [336, 346] width 509 height 325
type textarea "in('has_in_catalogue')."
click at [213, 436] on div "select ( 'branch2_work_package' ) . in ( 'has_in_catalogue' ) . hasLabel ( 'org…" at bounding box center [336, 346] width 509 height 325
